Goal: Communication & Community: Participate in discussion

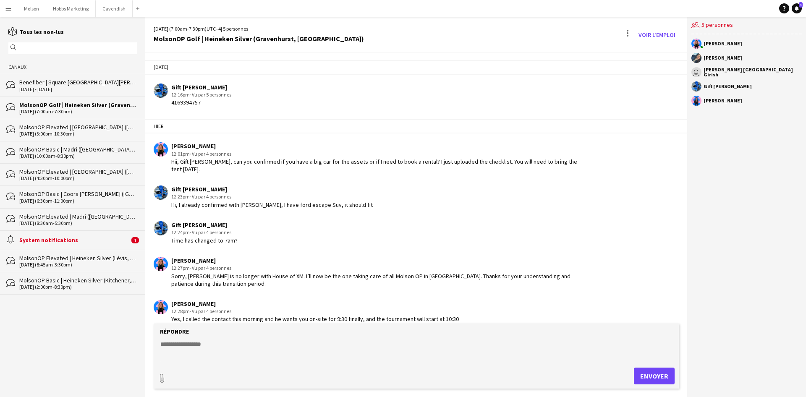
scroll to position [1220, 0]
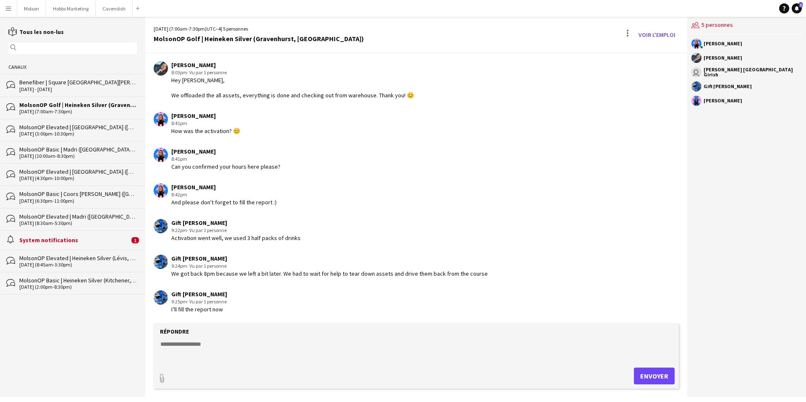
click at [316, 342] on textarea at bounding box center [417, 351] width 517 height 22
click at [89, 150] on div "MolsonOP Basic | Madri ([GEOGRAPHIC_DATA], [GEOGRAPHIC_DATA])" at bounding box center [78, 150] width 118 height 8
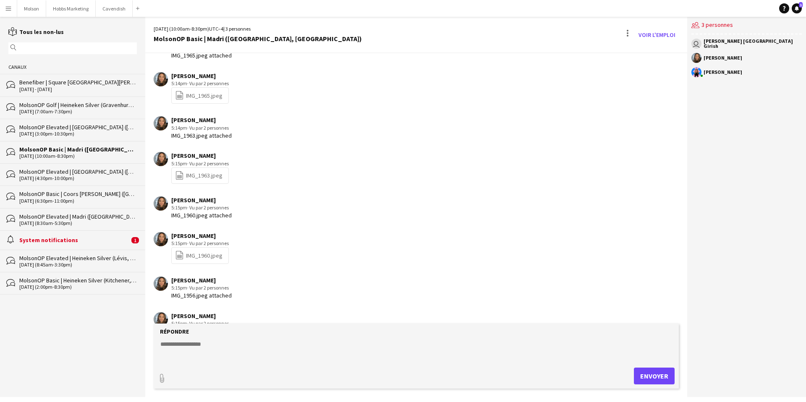
scroll to position [940, 0]
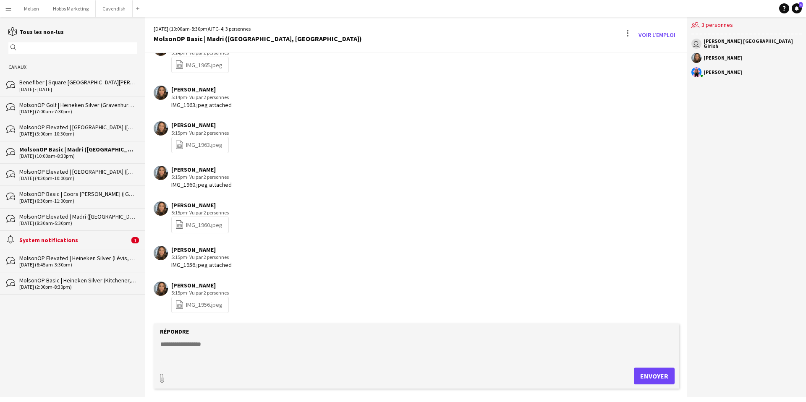
click at [183, 351] on textarea at bounding box center [417, 351] width 517 height 22
type textarea "**********"
click at [648, 376] on button "Envoyer" at bounding box center [654, 376] width 41 height 17
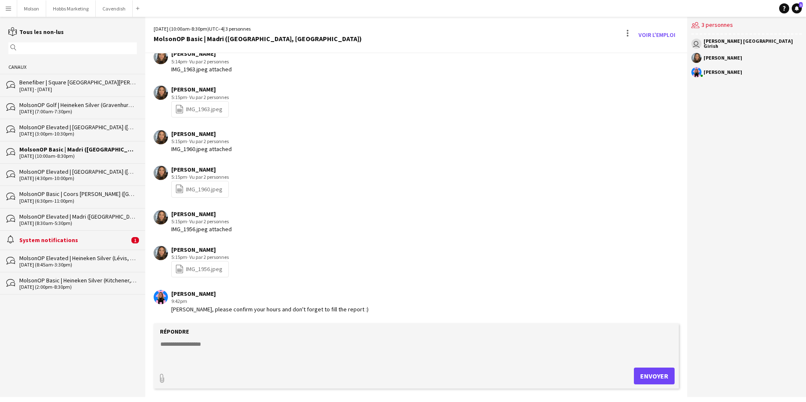
click at [115, 127] on div "MolsonOP Elevated | [GEOGRAPHIC_DATA] ([GEOGRAPHIC_DATA], [GEOGRAPHIC_DATA])" at bounding box center [78, 127] width 118 height 8
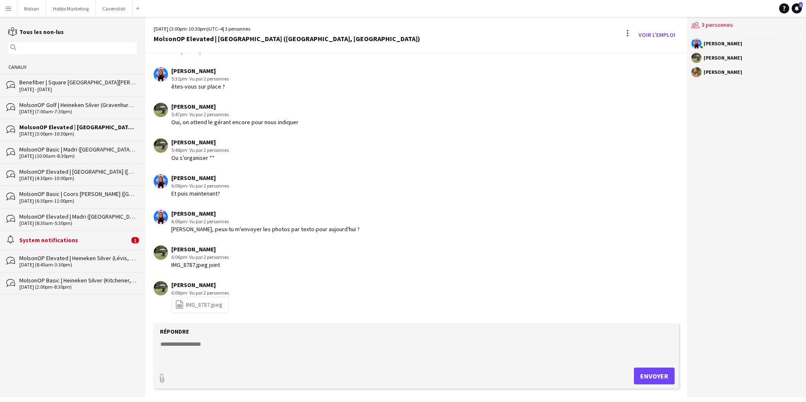
scroll to position [385, 0]
click at [199, 345] on textarea at bounding box center [417, 351] width 517 height 22
